Goal: Find specific page/section: Find specific page/section

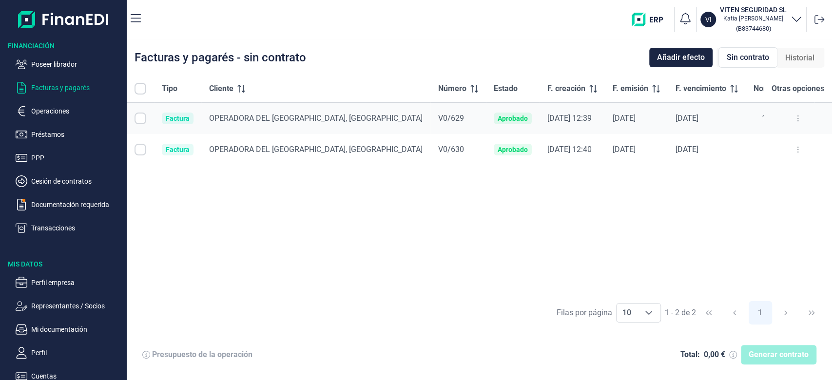
checkbox input "true"
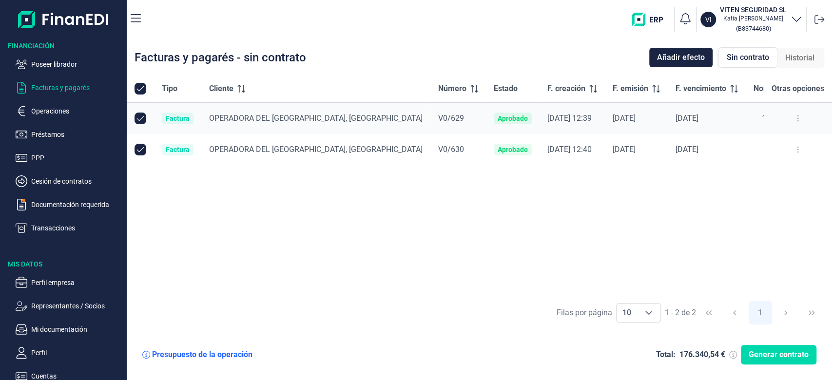
checkbox input "true"
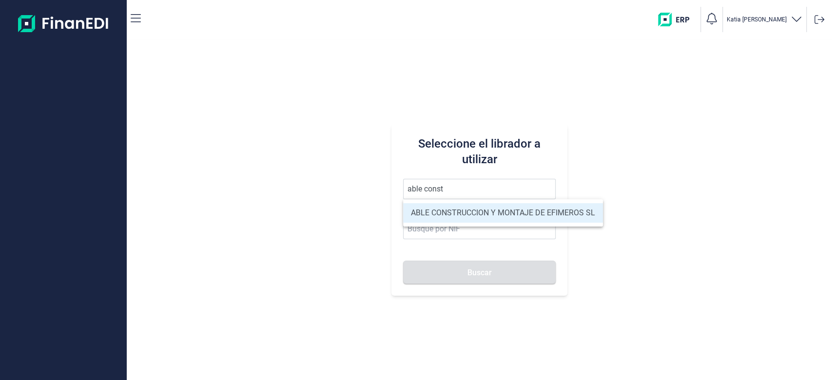
type input "ABLE CONSTRUCCION Y MONTAJE DE EFIMEROS SL"
type input "B85402501"
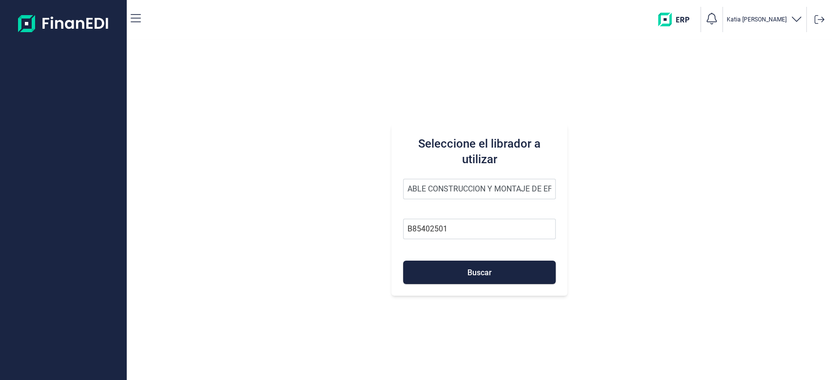
type input "ABLE CONSTRUCCION Y MONTAJE DE EFIMEROS SL"
drag, startPoint x: 467, startPoint y: 240, endPoint x: 458, endPoint y: 261, distance: 22.5
click at [459, 259] on form "ABLE CONSTRUCCION Y MONTAJE DE EFIMEROS SL B85402501 Buscar" at bounding box center [479, 231] width 153 height 105
click at [456, 267] on button "Buscar" at bounding box center [479, 272] width 153 height 23
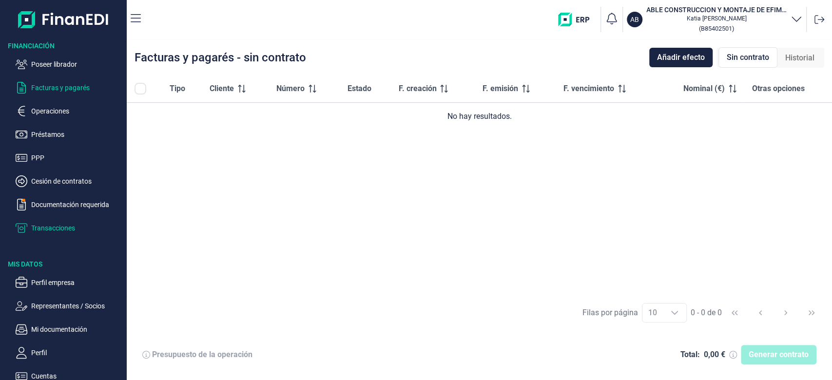
click at [69, 224] on p "Transacciones" at bounding box center [77, 228] width 92 height 12
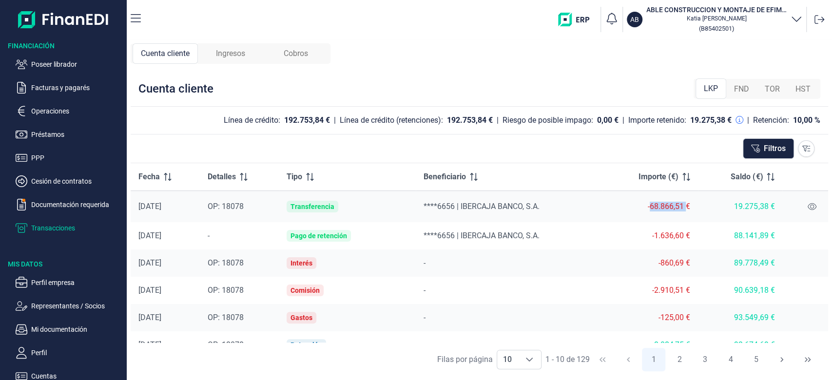
drag, startPoint x: 649, startPoint y: 204, endPoint x: 686, endPoint y: 201, distance: 36.7
click at [686, 202] on div "-68.866,51 €" at bounding box center [650, 207] width 80 height 10
click at [812, 205] on button at bounding box center [811, 207] width 17 height 16
